Goal: Navigation & Orientation: Go to known website

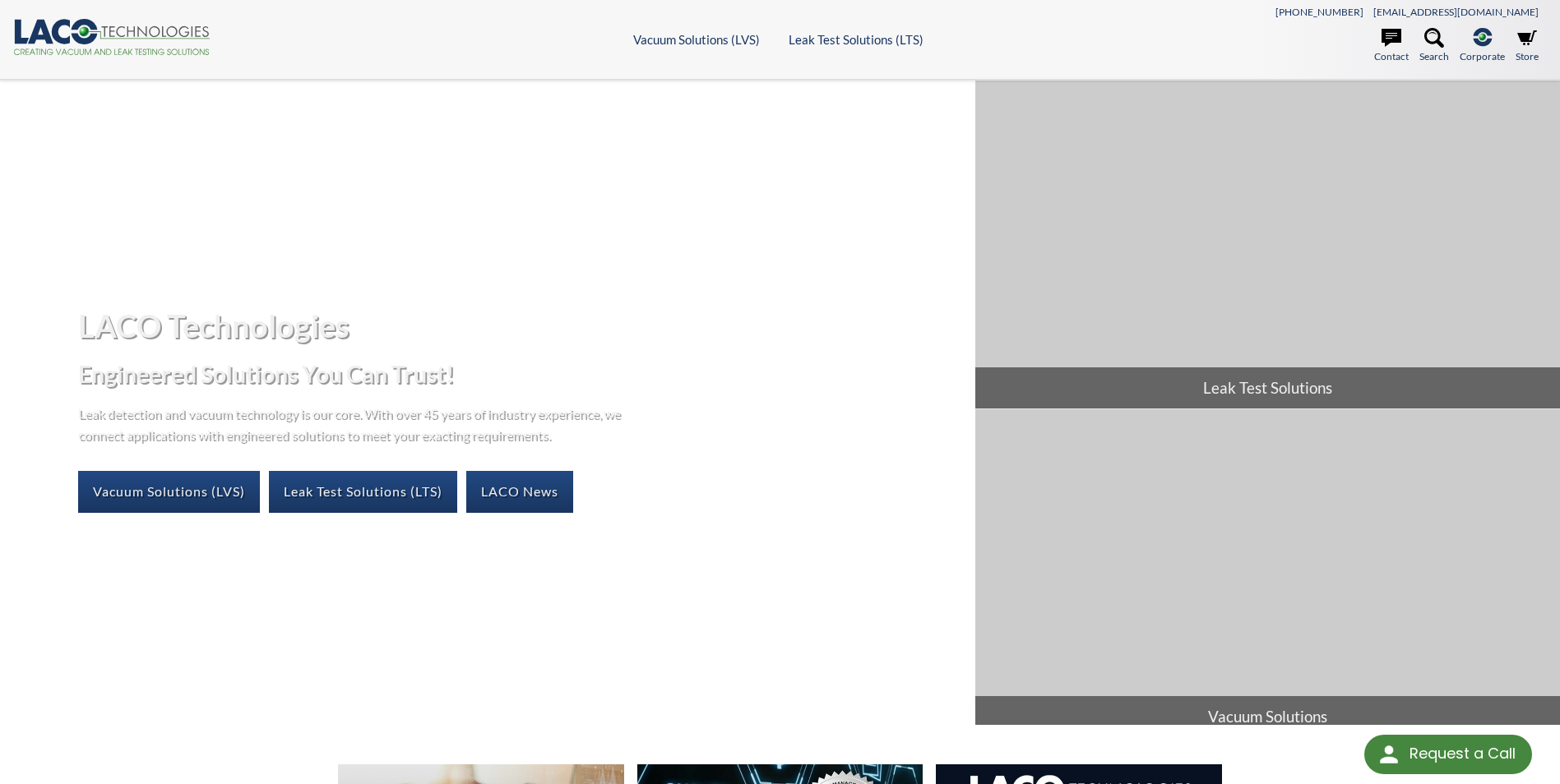
scroll to position [329, 0]
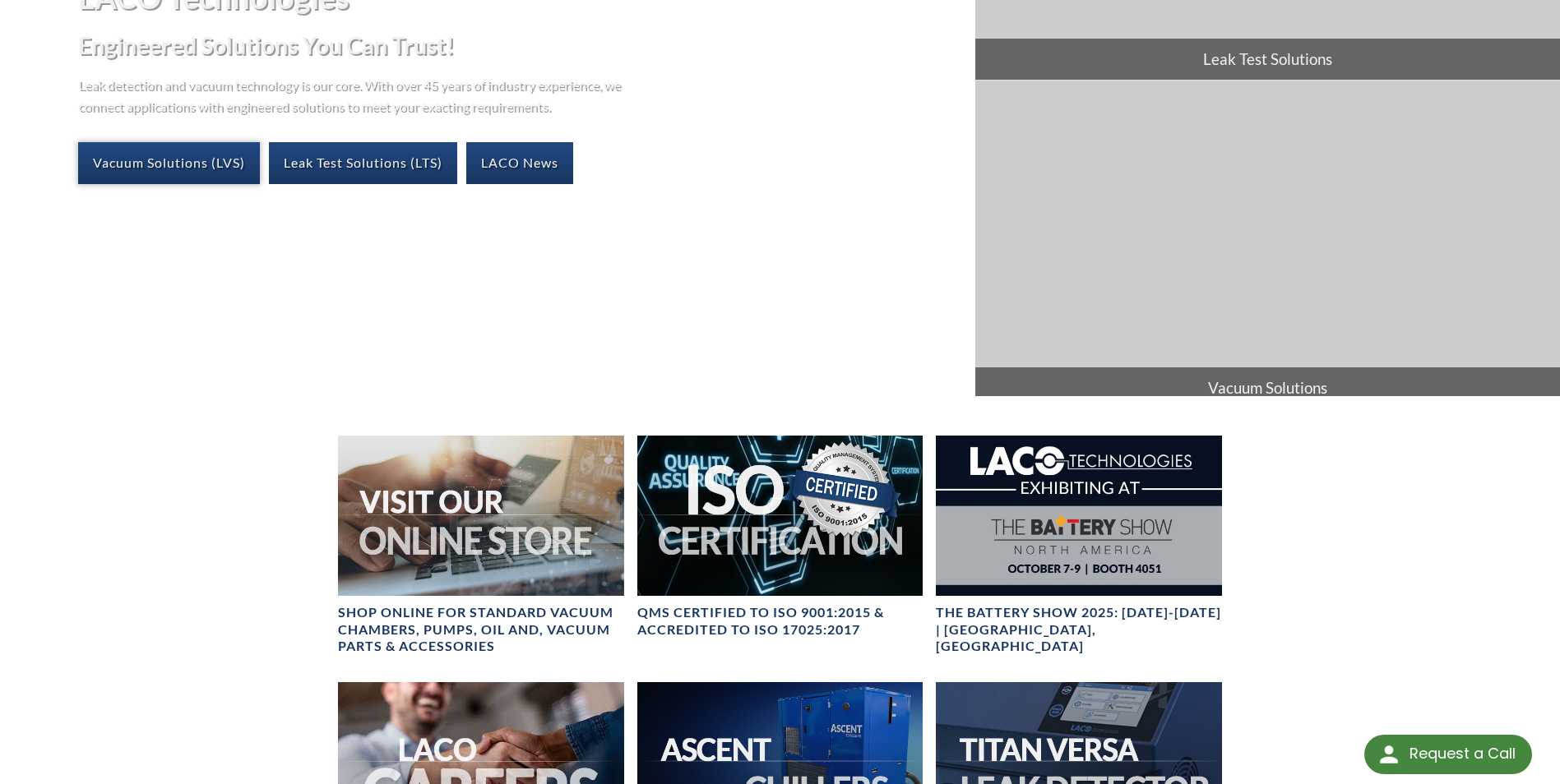
click at [214, 162] on link "Vacuum Solutions (LVS)" at bounding box center [169, 163] width 182 height 41
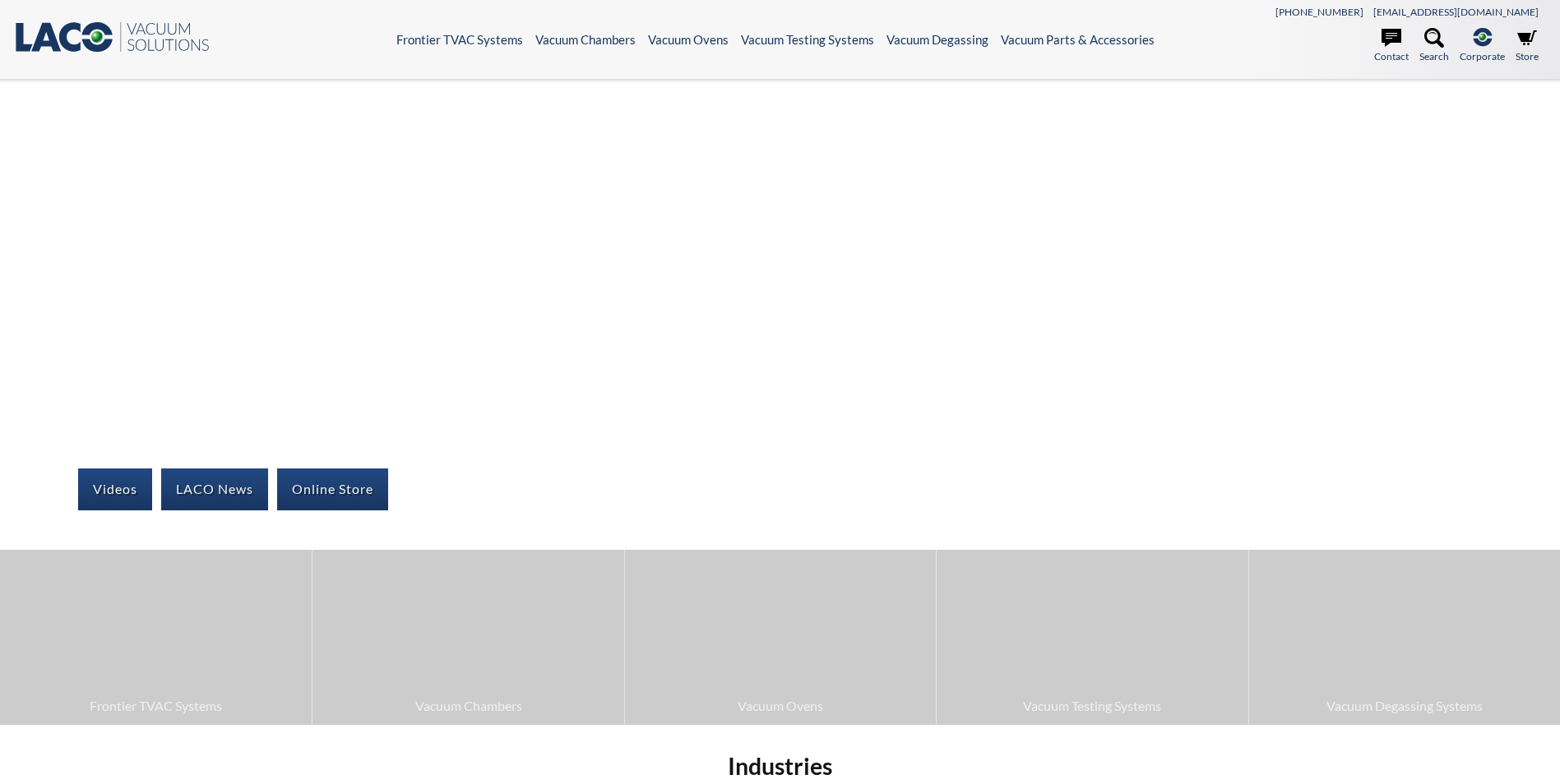
select select "Tiện ích dịch ngôn ngữ"
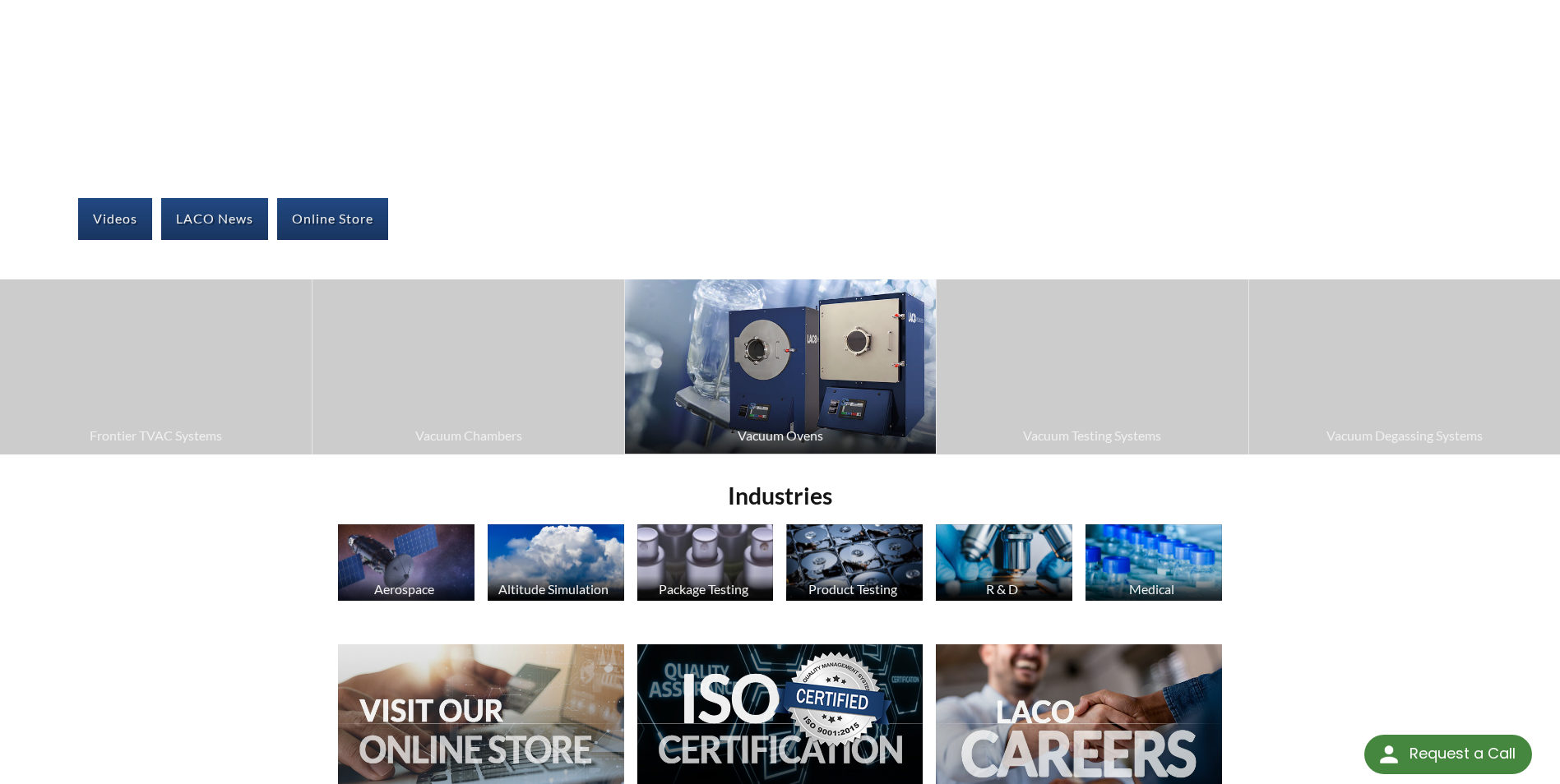
scroll to position [493, 0]
